Goal: Task Accomplishment & Management: Use online tool/utility

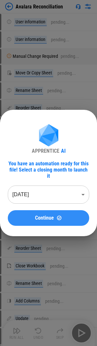
click at [37, 216] on span "Continue" at bounding box center [44, 217] width 19 height 5
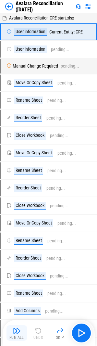
click at [14, 332] on img "button" at bounding box center [17, 331] width 8 height 8
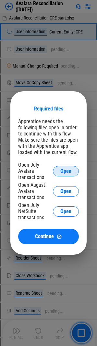
click at [70, 166] on button "Open" at bounding box center [66, 171] width 26 height 10
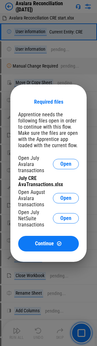
click at [61, 189] on div "Open July Avalara transactions Open July CRE AvaTransactions.xlsx Open August A…" at bounding box center [48, 192] width 61 height 74
click at [62, 194] on button "Open" at bounding box center [66, 198] width 26 height 10
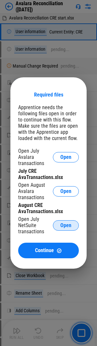
click at [62, 226] on span "Open" at bounding box center [65, 225] width 11 height 5
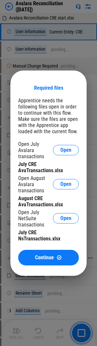
drag, startPoint x: 28, startPoint y: 256, endPoint x: 33, endPoint y: 258, distance: 5.4
click at [28, 256] on div "Continue" at bounding box center [48, 258] width 45 height 6
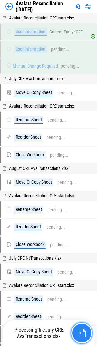
click at [78, 330] on img "button" at bounding box center [82, 333] width 8 height 8
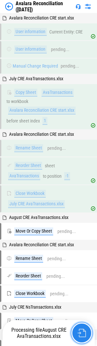
click at [81, 330] on img "button" at bounding box center [82, 333] width 8 height 8
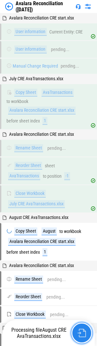
click at [81, 330] on img "button" at bounding box center [82, 333] width 8 height 8
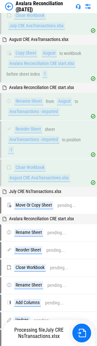
scroll to position [178, 0]
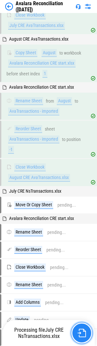
click at [85, 332] on img "button" at bounding box center [82, 333] width 8 height 8
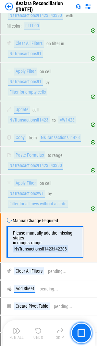
scroll to position [1204, 0]
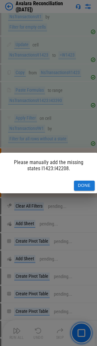
click at [82, 187] on button "Done" at bounding box center [84, 186] width 21 height 10
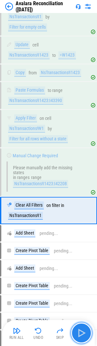
click at [82, 330] on img "button" at bounding box center [81, 333] width 10 height 10
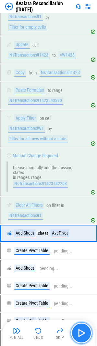
click at [82, 330] on img "button" at bounding box center [81, 333] width 10 height 10
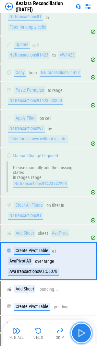
click at [82, 330] on img "button" at bounding box center [81, 333] width 10 height 10
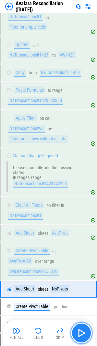
click at [92, 335] on button "button" at bounding box center [81, 333] width 21 height 21
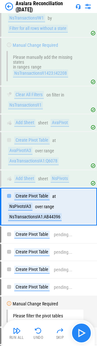
scroll to position [1349, 0]
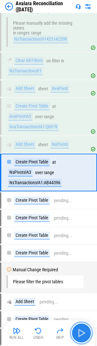
click at [84, 338] on img "button" at bounding box center [81, 333] width 10 height 10
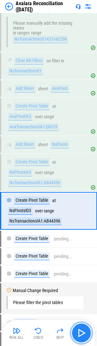
click at [84, 338] on img "button" at bounding box center [81, 333] width 10 height 10
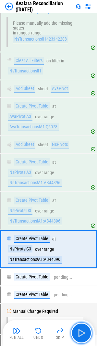
click at [83, 338] on img "button" at bounding box center [81, 333] width 10 height 10
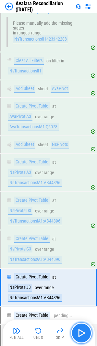
click at [82, 338] on img "button" at bounding box center [81, 333] width 10 height 10
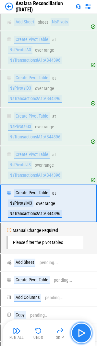
click at [82, 338] on img "button" at bounding box center [81, 333] width 10 height 10
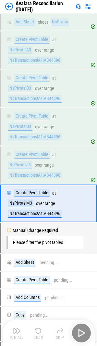
scroll to position [1502, 0]
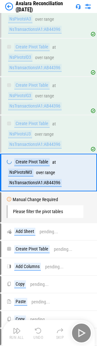
click at [82, 338] on div "Run All Undo Skip" at bounding box center [50, 333] width 86 height 21
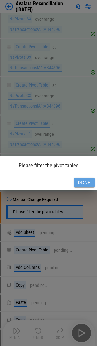
click at [79, 180] on button "Done" at bounding box center [84, 183] width 21 height 10
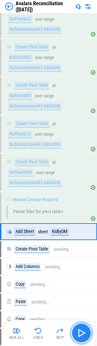
click at [78, 330] on img "button" at bounding box center [81, 333] width 10 height 10
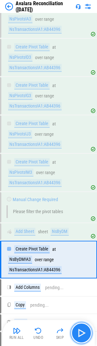
click at [78, 330] on img "button" at bounding box center [81, 333] width 10 height 10
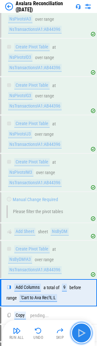
click at [86, 331] on img "button" at bounding box center [81, 333] width 10 height 10
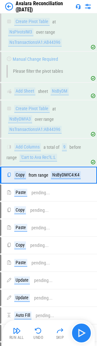
scroll to position [1645, 0]
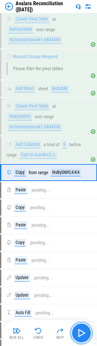
click at [84, 334] on img "button" at bounding box center [81, 333] width 10 height 10
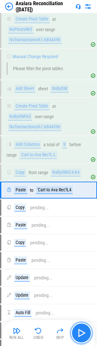
click at [84, 335] on img "button" at bounding box center [81, 333] width 10 height 10
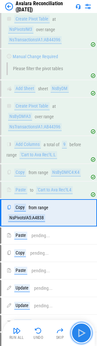
click at [78, 329] on img "button" at bounding box center [81, 333] width 10 height 10
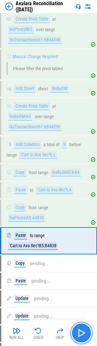
click at [78, 329] on img "button" at bounding box center [81, 333] width 10 height 10
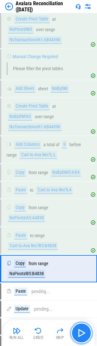
click at [78, 329] on img "button" at bounding box center [81, 333] width 10 height 10
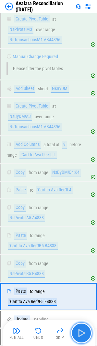
click at [77, 329] on img "button" at bounding box center [81, 333] width 10 height 10
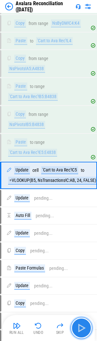
scroll to position [1800, 0]
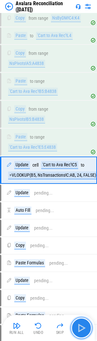
click at [76, 328] on button "button" at bounding box center [81, 328] width 21 height 21
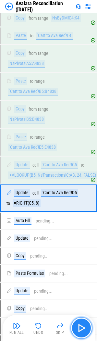
click at [76, 328] on button "button" at bounding box center [81, 328] width 21 height 21
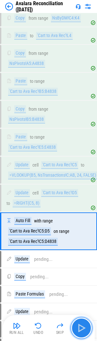
click at [76, 328] on button "button" at bounding box center [81, 328] width 21 height 21
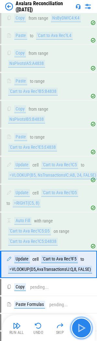
click at [76, 328] on button "button" at bounding box center [81, 328] width 21 height 21
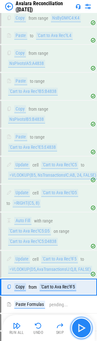
click at [76, 328] on button "button" at bounding box center [81, 328] width 21 height 21
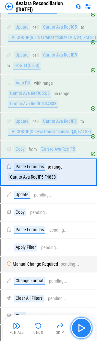
click at [76, 328] on button "button" at bounding box center [81, 328] width 21 height 21
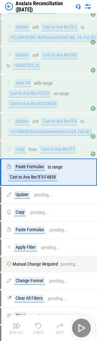
scroll to position [1939, 0]
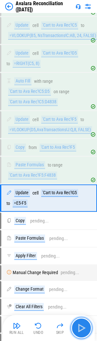
click at [76, 328] on button "button" at bounding box center [81, 328] width 21 height 21
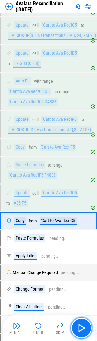
click at [76, 328] on button "button" at bounding box center [81, 328] width 21 height 21
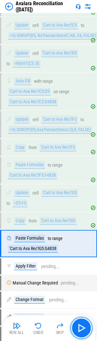
click at [76, 328] on button "button" at bounding box center [81, 328] width 21 height 21
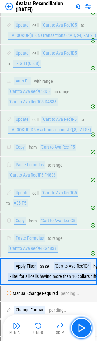
click at [76, 328] on button "button" at bounding box center [81, 328] width 21 height 21
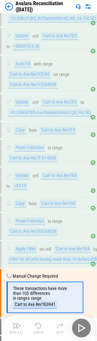
click at [76, 328] on div "Run All Undo Skip" at bounding box center [50, 328] width 86 height 21
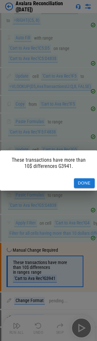
scroll to position [2080, 0]
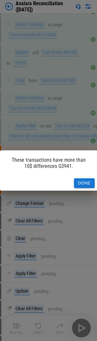
click at [84, 189] on div "Done" at bounding box center [49, 183] width 98 height 15
click at [83, 184] on button "Done" at bounding box center [84, 183] width 21 height 10
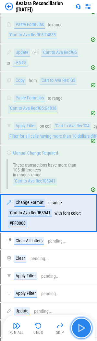
click at [82, 327] on img "button" at bounding box center [81, 328] width 10 height 10
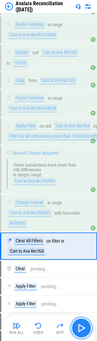
click at [82, 327] on img "button" at bounding box center [81, 328] width 10 height 10
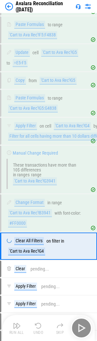
click at [82, 327] on div "Run All Undo Skip" at bounding box center [50, 328] width 86 height 21
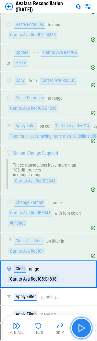
click at [82, 327] on img "button" at bounding box center [81, 328] width 10 height 10
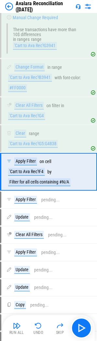
scroll to position [2217, 0]
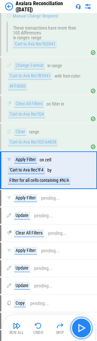
click at [79, 328] on img "button" at bounding box center [81, 328] width 10 height 10
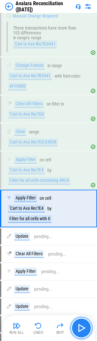
click at [79, 328] on img "button" at bounding box center [81, 328] width 10 height 10
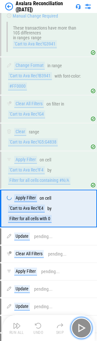
click at [79, 328] on img "button" at bounding box center [81, 328] width 10 height 10
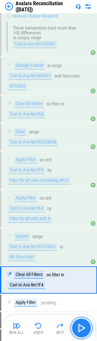
click at [79, 328] on img "button" at bounding box center [81, 328] width 10 height 10
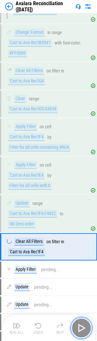
click at [79, 328] on img "button" at bounding box center [81, 328] width 10 height 10
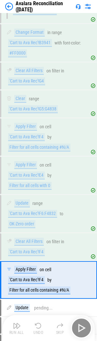
scroll to position [2306, 0]
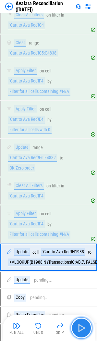
click at [79, 328] on img "button" at bounding box center [81, 328] width 10 height 10
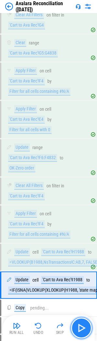
click at [79, 328] on img "button" at bounding box center [81, 328] width 10 height 10
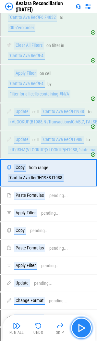
click at [79, 328] on img "button" at bounding box center [81, 328] width 10 height 10
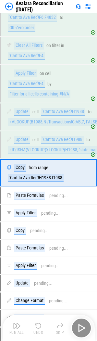
scroll to position [2449, 0]
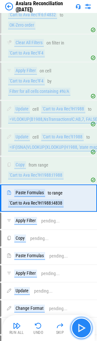
click at [79, 328] on img "button" at bounding box center [81, 328] width 10 height 10
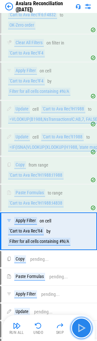
click at [79, 328] on img "button" at bounding box center [81, 328] width 10 height 10
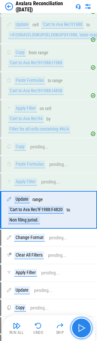
click at [79, 328] on img "button" at bounding box center [81, 328] width 10 height 10
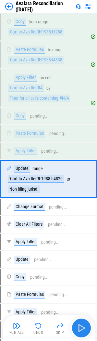
scroll to position [2601, 0]
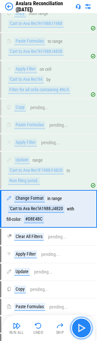
click at [79, 328] on img "button" at bounding box center [81, 328] width 10 height 10
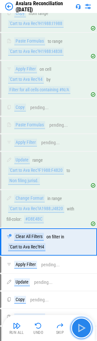
click at [79, 328] on img "button" at bounding box center [81, 328] width 10 height 10
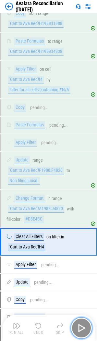
click at [79, 328] on img "button" at bounding box center [81, 328] width 10 height 10
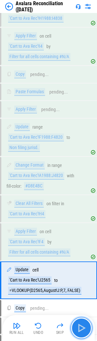
click at [79, 328] on img "button" at bounding box center [81, 328] width 10 height 10
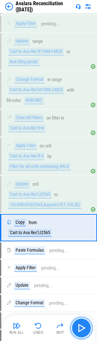
click at [79, 328] on img "button" at bounding box center [81, 328] width 10 height 10
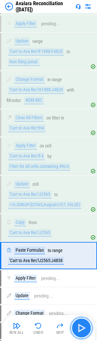
click at [79, 328] on img "button" at bounding box center [81, 328] width 10 height 10
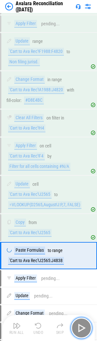
click at [79, 328] on img "button" at bounding box center [81, 328] width 10 height 10
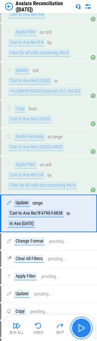
click at [79, 328] on img "button" at bounding box center [81, 328] width 10 height 10
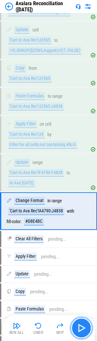
click at [79, 328] on img "button" at bounding box center [81, 328] width 10 height 10
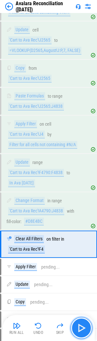
click at [79, 328] on img "button" at bounding box center [81, 328] width 10 height 10
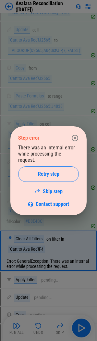
click at [75, 140] on icon "button" at bounding box center [75, 138] width 8 height 8
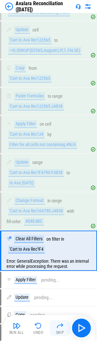
click at [59, 329] on img "button" at bounding box center [60, 326] width 8 height 8
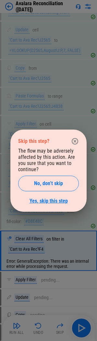
click at [42, 203] on link "Yes, skip this step" at bounding box center [49, 201] width 38 height 6
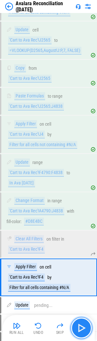
click at [74, 323] on button "button" at bounding box center [81, 328] width 21 height 21
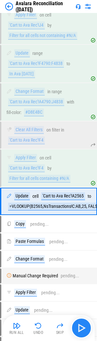
scroll to position [3015, 0]
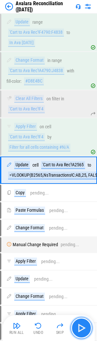
click at [74, 323] on button "button" at bounding box center [81, 328] width 21 height 21
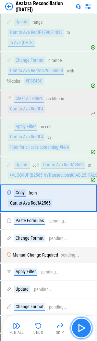
click at [74, 323] on button "button" at bounding box center [81, 328] width 21 height 21
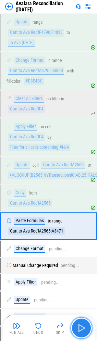
click at [74, 323] on button "button" at bounding box center [81, 328] width 21 height 21
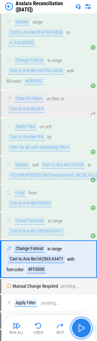
click at [78, 323] on button "button" at bounding box center [81, 328] width 21 height 21
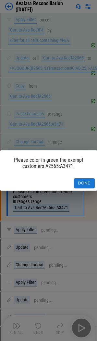
scroll to position [3148, 0]
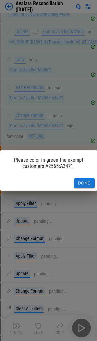
click at [77, 181] on button "Done" at bounding box center [84, 183] width 21 height 10
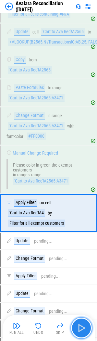
click at [86, 329] on img "button" at bounding box center [81, 328] width 10 height 10
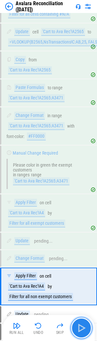
click at [86, 329] on img "button" at bounding box center [81, 328] width 10 height 10
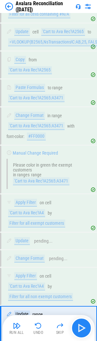
click at [86, 329] on div "Run All Undo Skip" at bounding box center [50, 328] width 86 height 21
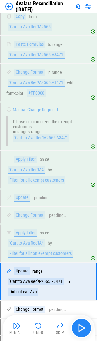
scroll to position [3303, 0]
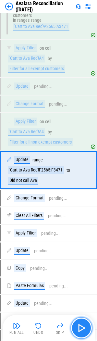
click at [86, 329] on img "button" at bounding box center [81, 328] width 10 height 10
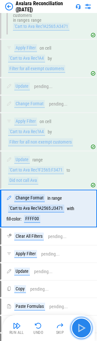
click at [86, 329] on img "button" at bounding box center [81, 328] width 10 height 10
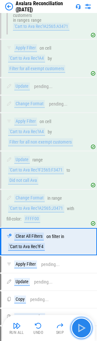
click at [86, 329] on img "button" at bounding box center [81, 328] width 10 height 10
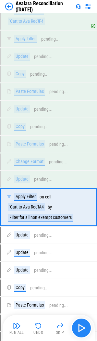
scroll to position [3565, 0]
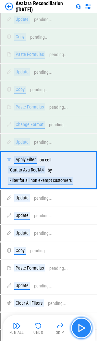
click at [86, 329] on img "button" at bounding box center [81, 328] width 10 height 10
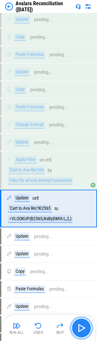
click at [86, 329] on img "button" at bounding box center [81, 328] width 10 height 10
click at [85, 329] on img "button" at bounding box center [81, 328] width 10 height 10
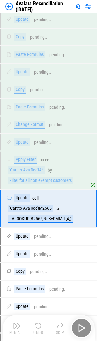
click at [85, 329] on div "Run All Undo Skip" at bounding box center [50, 328] width 86 height 21
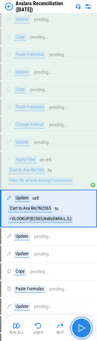
click at [85, 329] on img "button" at bounding box center [81, 328] width 10 height 10
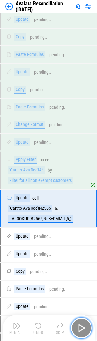
click at [85, 329] on img "button" at bounding box center [81, 328] width 10 height 10
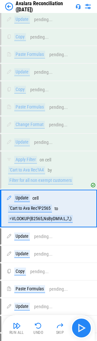
click at [85, 329] on div "Run All Undo Skip" at bounding box center [50, 328] width 86 height 21
click at [74, 328] on button "button" at bounding box center [81, 328] width 21 height 21
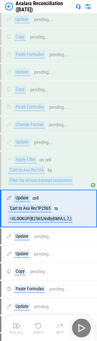
click at [75, 328] on div "Run All Undo Skip" at bounding box center [50, 328] width 86 height 21
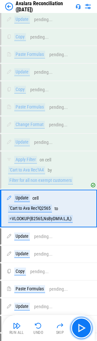
click at [75, 328] on button "button" at bounding box center [81, 328] width 21 height 21
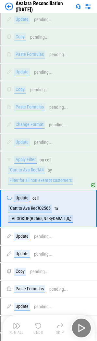
click at [75, 328] on div "Run All Undo Skip" at bounding box center [50, 328] width 86 height 21
click at [75, 328] on button "button" at bounding box center [81, 328] width 21 height 21
click at [75, 328] on div "Run All Undo Skip" at bounding box center [50, 328] width 86 height 21
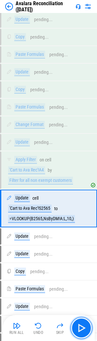
click at [75, 328] on button "button" at bounding box center [81, 328] width 21 height 21
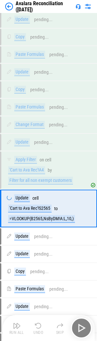
click at [75, 328] on div "Run All Undo Skip" at bounding box center [50, 328] width 86 height 21
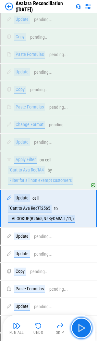
click at [75, 328] on button "button" at bounding box center [81, 328] width 21 height 21
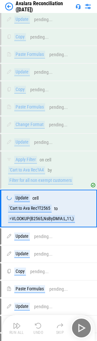
click at [75, 328] on div "Run All Undo Skip" at bounding box center [50, 328] width 86 height 21
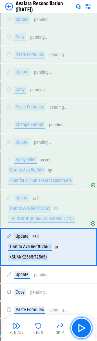
click at [75, 328] on button "button" at bounding box center [81, 328] width 21 height 21
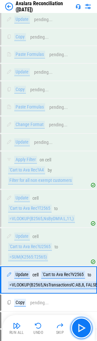
click at [75, 328] on button "button" at bounding box center [81, 328] width 21 height 21
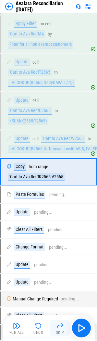
scroll to position [3703, 0]
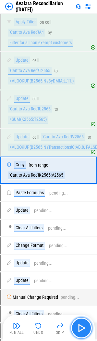
click at [77, 325] on img "button" at bounding box center [81, 328] width 10 height 10
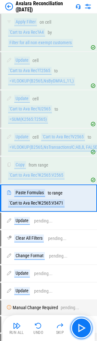
click at [77, 325] on img "button" at bounding box center [81, 328] width 10 height 10
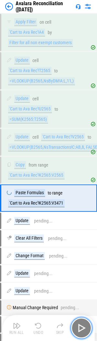
click at [77, 325] on img "button" at bounding box center [81, 328] width 10 height 10
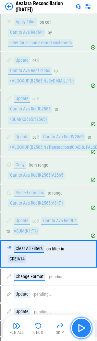
click at [81, 325] on img "button" at bounding box center [81, 328] width 10 height 10
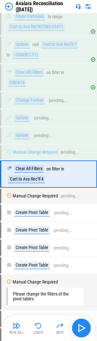
scroll to position [3884, 0]
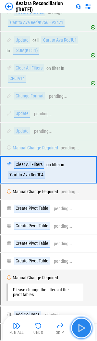
click at [81, 325] on img "button" at bounding box center [81, 328] width 10 height 10
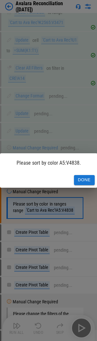
click at [79, 181] on button "Done" at bounding box center [84, 180] width 21 height 10
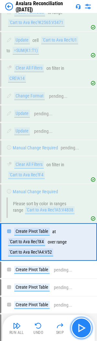
click at [88, 325] on button "button" at bounding box center [81, 328] width 21 height 21
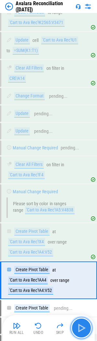
click at [80, 326] on img "button" at bounding box center [81, 328] width 10 height 10
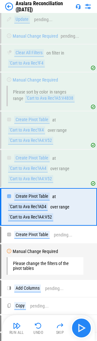
scroll to position [4033, 0]
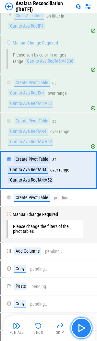
click at [81, 323] on img "button" at bounding box center [81, 328] width 10 height 10
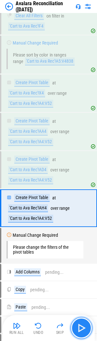
click at [82, 326] on img "button" at bounding box center [81, 328] width 10 height 10
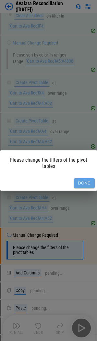
click at [78, 186] on button "Done" at bounding box center [84, 183] width 21 height 10
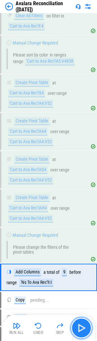
click at [87, 330] on button "button" at bounding box center [81, 328] width 21 height 21
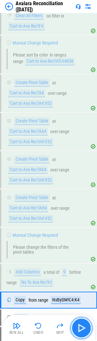
click at [83, 329] on img "button" at bounding box center [81, 328] width 10 height 10
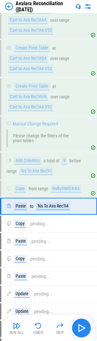
scroll to position [4180, 0]
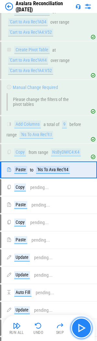
click at [83, 329] on img "button" at bounding box center [81, 328] width 10 height 10
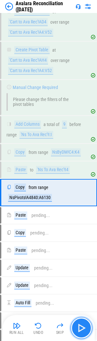
click at [83, 329] on img "button" at bounding box center [81, 328] width 10 height 10
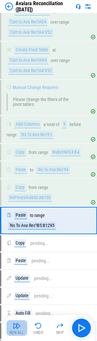
click at [17, 325] on img "button" at bounding box center [17, 326] width 8 height 8
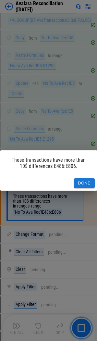
scroll to position [4554, 0]
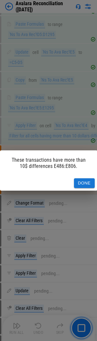
click at [82, 182] on button "Done" at bounding box center [84, 183] width 21 height 10
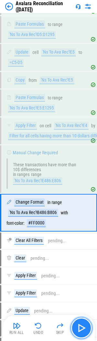
click at [87, 331] on button "button" at bounding box center [81, 328] width 21 height 21
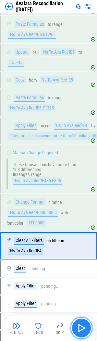
click at [87, 331] on button "button" at bounding box center [81, 328] width 21 height 21
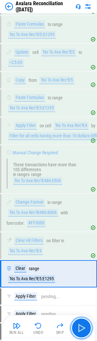
click at [87, 331] on img "button" at bounding box center [81, 328] width 10 height 10
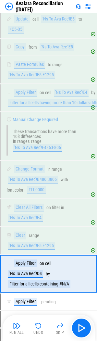
scroll to position [4691, 0]
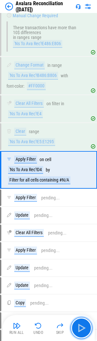
click at [87, 331] on img "button" at bounding box center [81, 328] width 10 height 10
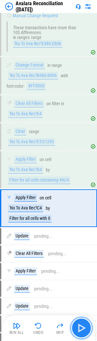
click at [86, 331] on img "button" at bounding box center [81, 328] width 10 height 10
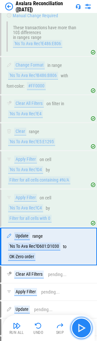
click at [86, 331] on img "button" at bounding box center [81, 328] width 10 height 10
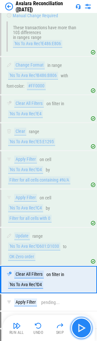
click at [86, 331] on img "button" at bounding box center [81, 328] width 10 height 10
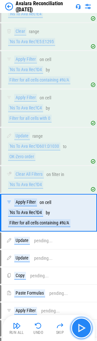
click at [86, 331] on img "button" at bounding box center [81, 328] width 10 height 10
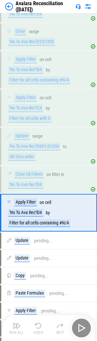
scroll to position [4831, 0]
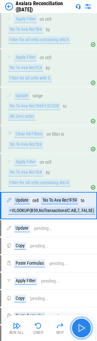
click at [86, 331] on img "button" at bounding box center [81, 328] width 10 height 10
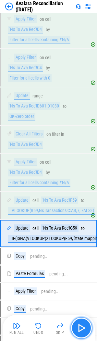
click at [86, 331] on img "button" at bounding box center [81, 328] width 10 height 10
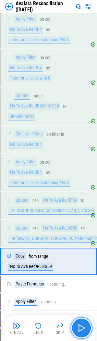
click at [86, 331] on img "button" at bounding box center [81, 328] width 10 height 10
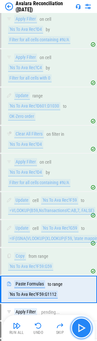
click at [86, 331] on img "button" at bounding box center [81, 328] width 10 height 10
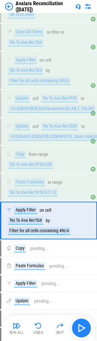
scroll to position [4984, 0]
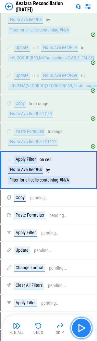
click at [86, 331] on img "button" at bounding box center [81, 328] width 10 height 10
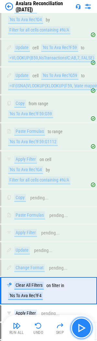
click at [86, 331] on img "button" at bounding box center [81, 328] width 10 height 10
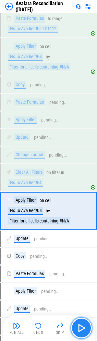
click at [86, 331] on img "button" at bounding box center [81, 328] width 10 height 10
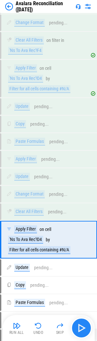
scroll to position [5299, 0]
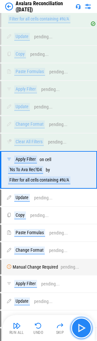
click at [86, 331] on img "button" at bounding box center [81, 328] width 10 height 10
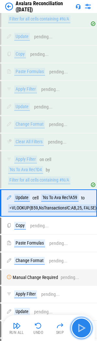
click at [86, 331] on img "button" at bounding box center [81, 328] width 10 height 10
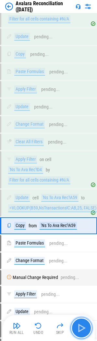
click at [86, 331] on img "button" at bounding box center [81, 328] width 10 height 10
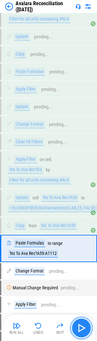
click at [86, 331] on img "button" at bounding box center [81, 328] width 10 height 10
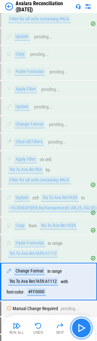
click at [86, 331] on img "button" at bounding box center [81, 328] width 10 height 10
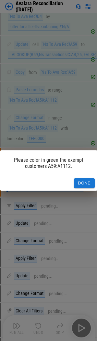
scroll to position [5455, 0]
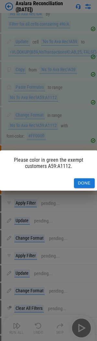
click at [84, 180] on button "Done" at bounding box center [84, 183] width 21 height 10
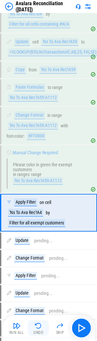
click at [36, 326] on img "button" at bounding box center [38, 326] width 8 height 8
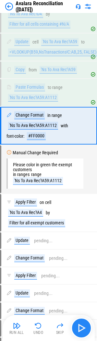
click at [74, 319] on div "Run All Undo Skip" at bounding box center [50, 328] width 86 height 21
click at [81, 323] on img "button" at bounding box center [81, 328] width 10 height 10
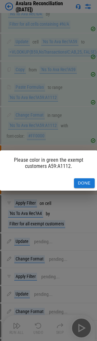
click at [88, 185] on button "Done" at bounding box center [84, 183] width 21 height 10
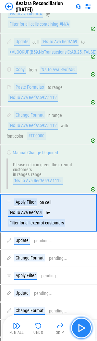
click at [86, 331] on img "button" at bounding box center [81, 328] width 10 height 10
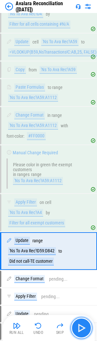
click at [84, 331] on img "button" at bounding box center [81, 328] width 10 height 10
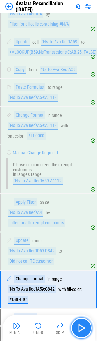
click at [83, 331] on img "button" at bounding box center [81, 328] width 10 height 10
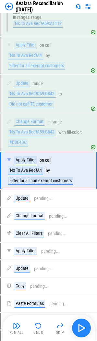
scroll to position [5613, 0]
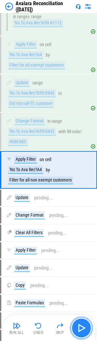
click at [80, 328] on img "button" at bounding box center [81, 328] width 10 height 10
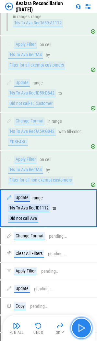
click at [80, 328] on img "button" at bounding box center [81, 328] width 10 height 10
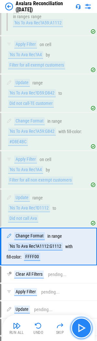
click at [80, 328] on img "button" at bounding box center [81, 328] width 10 height 10
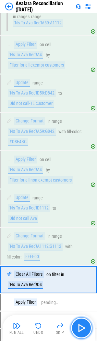
click at [80, 328] on img "button" at bounding box center [81, 328] width 10 height 10
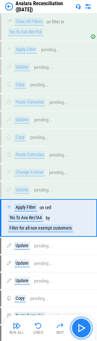
click at [80, 328] on img "button" at bounding box center [81, 328] width 10 height 10
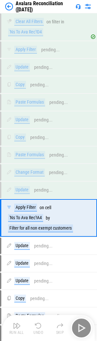
scroll to position [5913, 0]
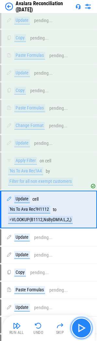
click at [80, 328] on img "button" at bounding box center [81, 328] width 10 height 10
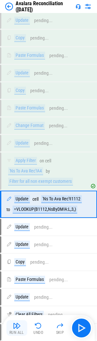
click at [22, 325] on button "Run All" at bounding box center [17, 328] width 21 height 16
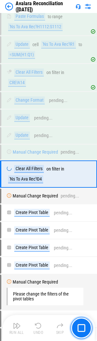
scroll to position [6233, 0]
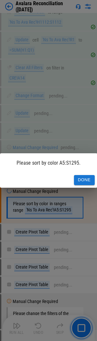
click at [82, 183] on button "Done" at bounding box center [84, 180] width 21 height 10
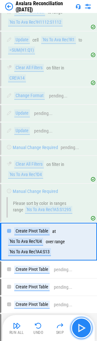
click at [76, 327] on img "button" at bounding box center [81, 328] width 10 height 10
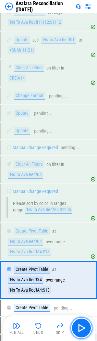
click at [85, 323] on button "button" at bounding box center [81, 328] width 21 height 21
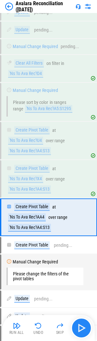
scroll to position [6382, 0]
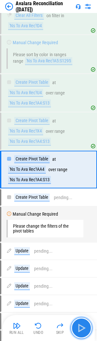
click at [84, 333] on img "button" at bounding box center [81, 328] width 10 height 10
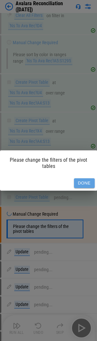
click at [88, 182] on button "Done" at bounding box center [84, 183] width 21 height 10
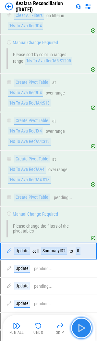
click at [80, 325] on img "button" at bounding box center [81, 328] width 10 height 10
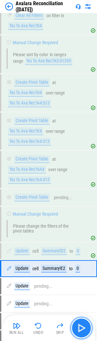
click at [80, 325] on img "button" at bounding box center [81, 328] width 10 height 10
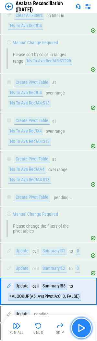
click at [80, 325] on img "button" at bounding box center [81, 328] width 10 height 10
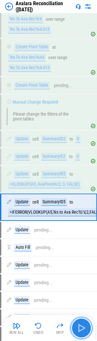
click at [80, 325] on img "button" at bounding box center [81, 328] width 10 height 10
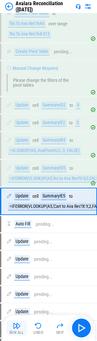
click at [16, 333] on div "Run All" at bounding box center [16, 333] width 15 height 4
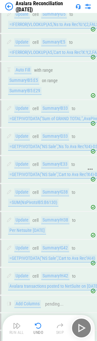
scroll to position [6844, 0]
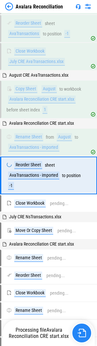
scroll to position [145, 0]
